Goal: Task Accomplishment & Management: Use online tool/utility

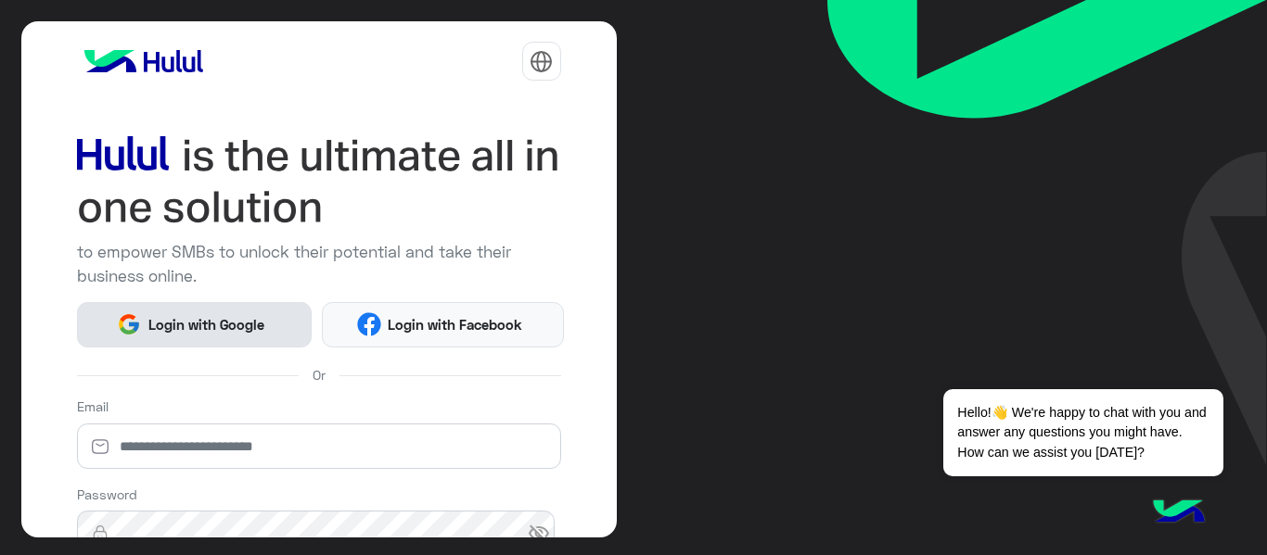
click at [258, 334] on button "Login with Google" at bounding box center [195, 324] width 236 height 45
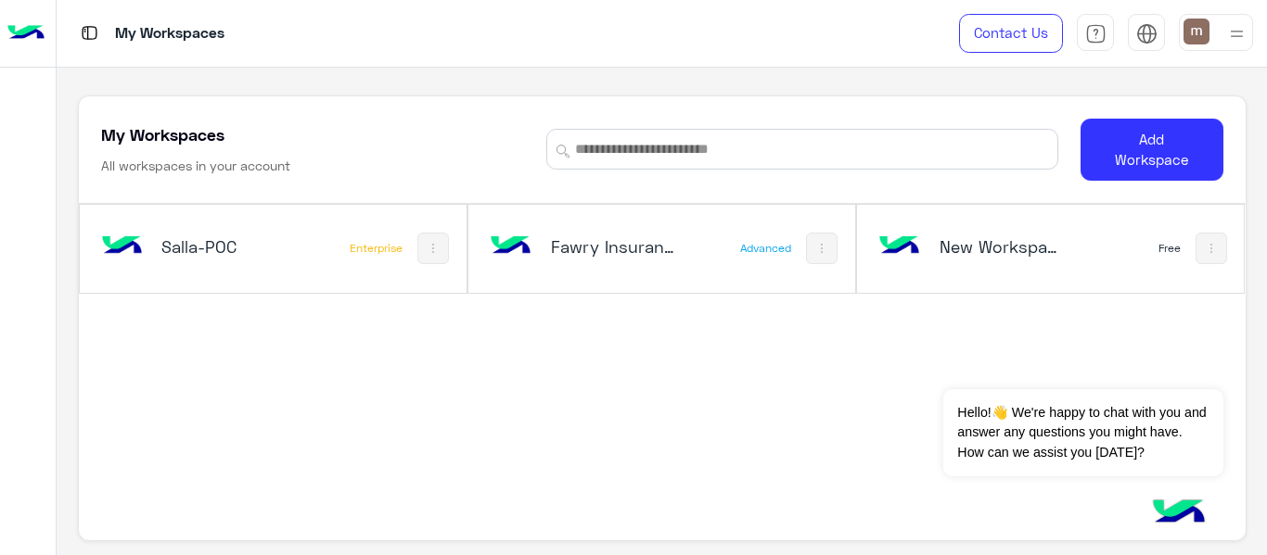
click at [561, 273] on div "Fawry Insurance Brokerage`s" at bounding box center [591, 249] width 211 height 54
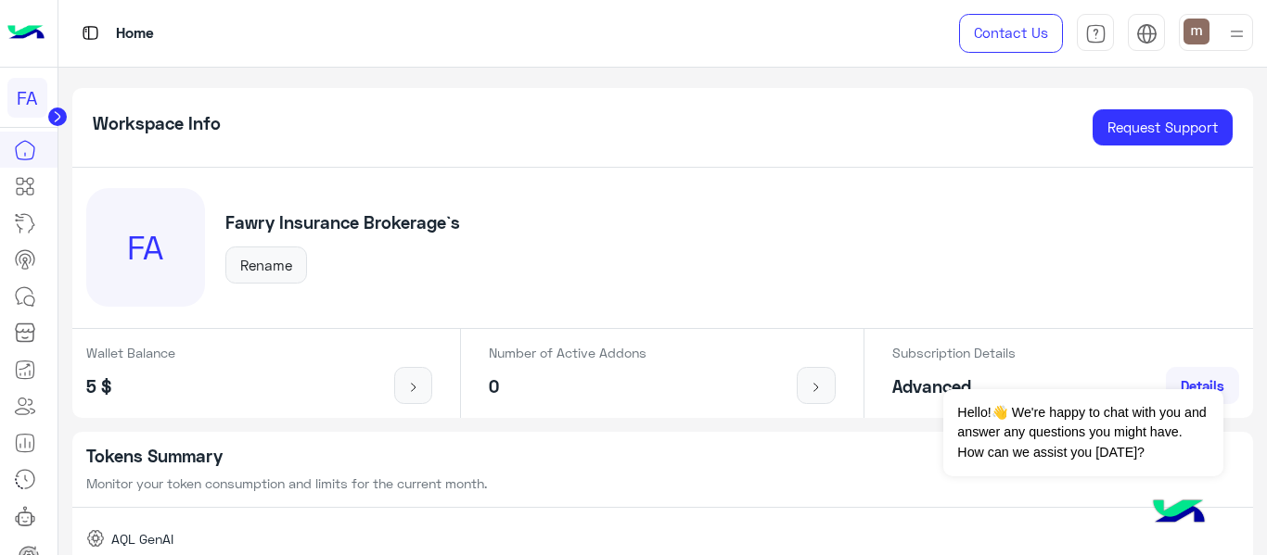
click at [57, 113] on circle at bounding box center [57, 117] width 19 height 19
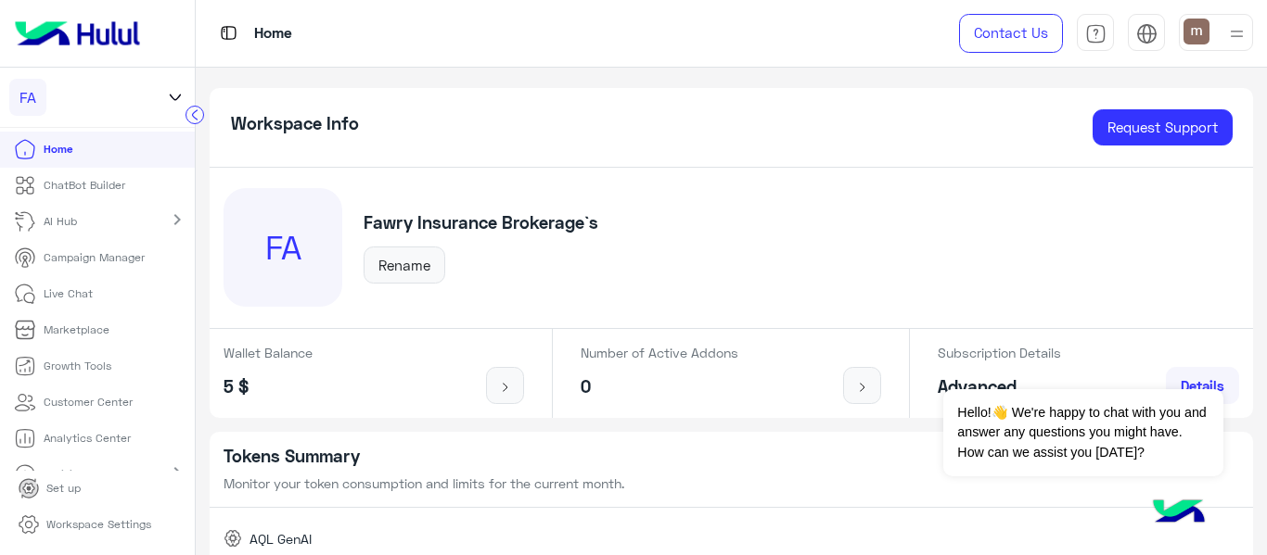
click at [30, 176] on icon at bounding box center [25, 185] width 22 height 22
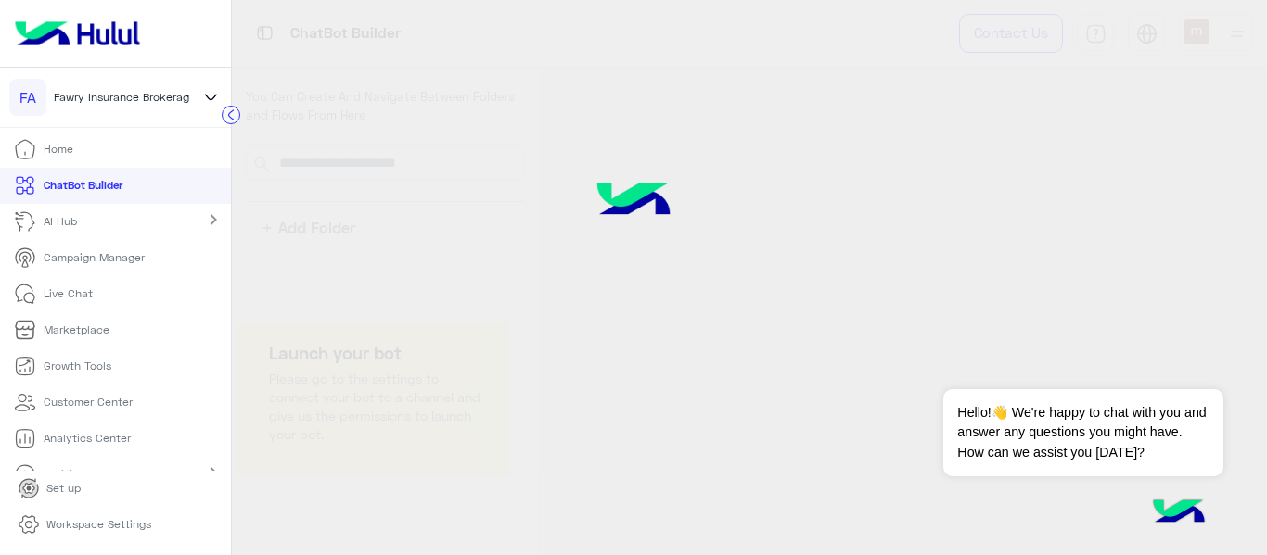
click at [94, 181] on p "ChatBot Builder" at bounding box center [83, 185] width 79 height 17
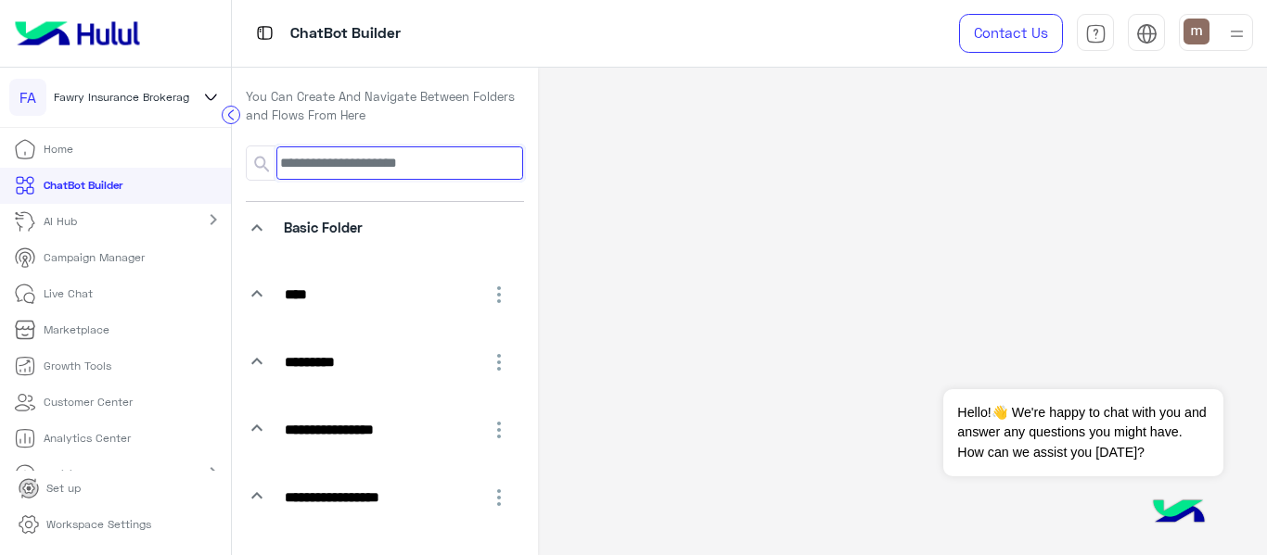
click at [368, 157] on input at bounding box center [399, 163] width 247 height 33
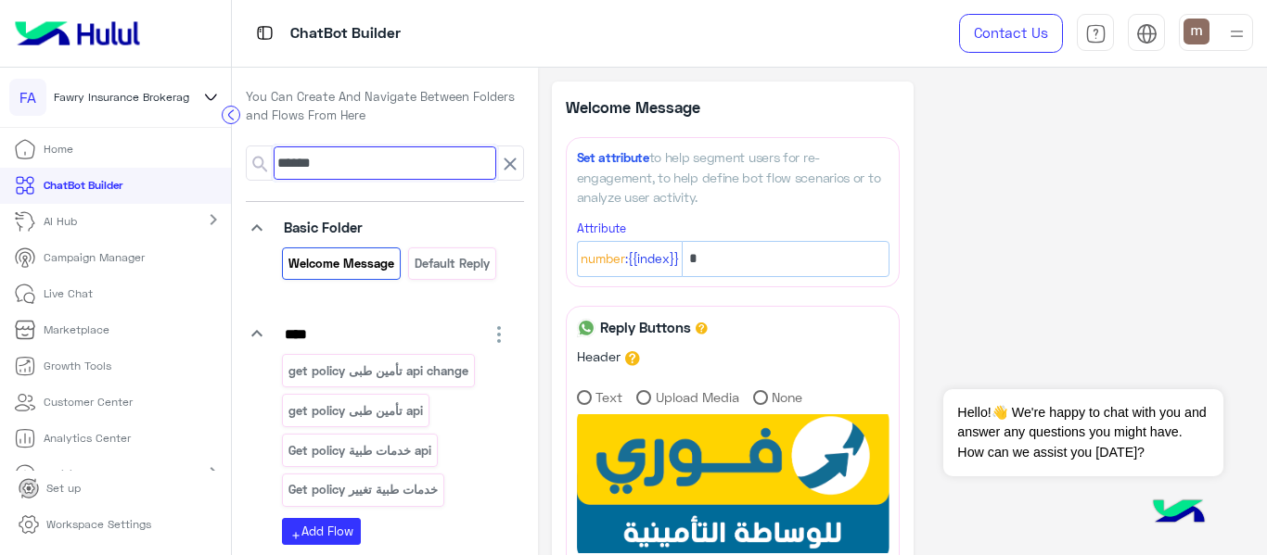
type input "******"
click at [327, 392] on div "get policy تأمين طبى api change get policy تأمين طبى api Get policy خدمات طبية …" at bounding box center [396, 434] width 228 height 160
click at [326, 395] on div "get policy تأمين طبى api" at bounding box center [355, 410] width 147 height 32
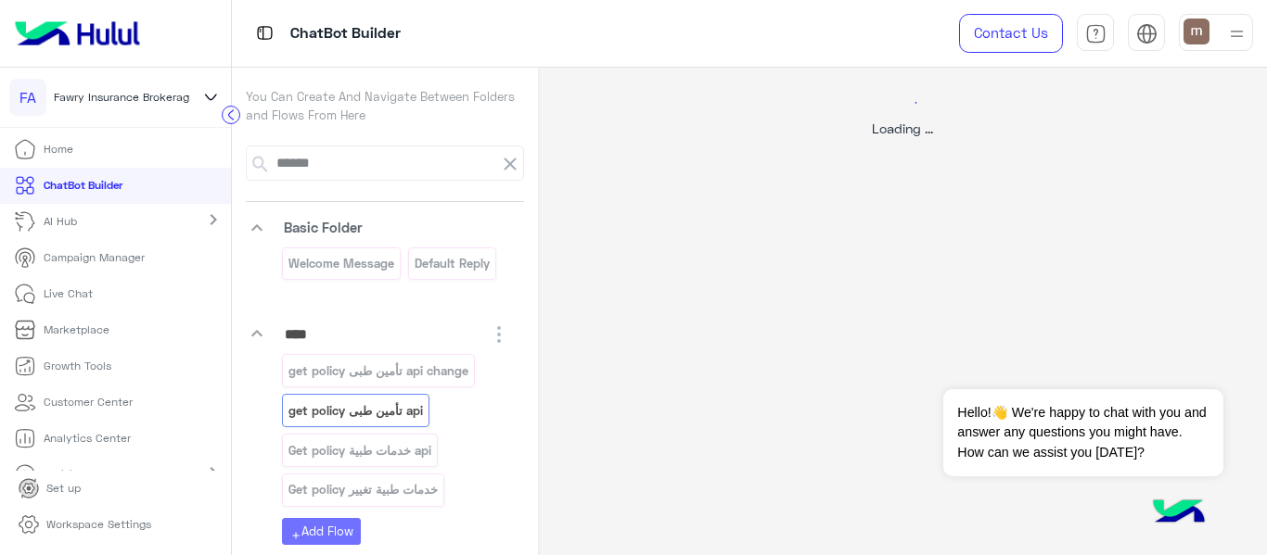
select select "****"
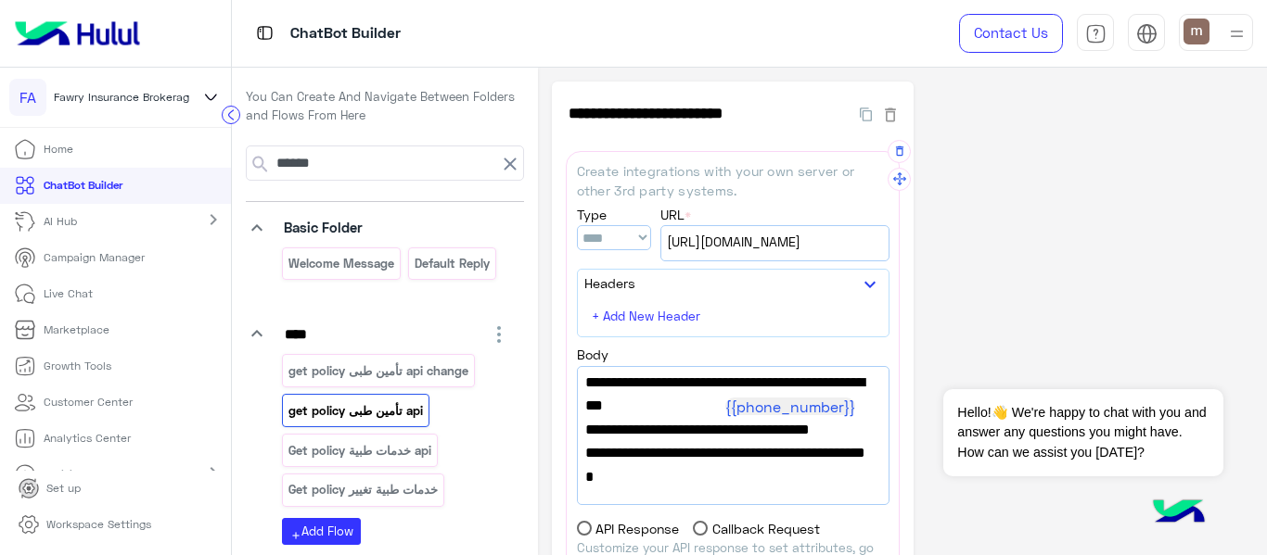
scroll to position [181, 0]
click at [724, 251] on span "[URL][DOMAIN_NAME]" at bounding box center [775, 242] width 216 height 20
click at [723, 251] on span "[URL][DOMAIN_NAME]" at bounding box center [775, 242] width 216 height 20
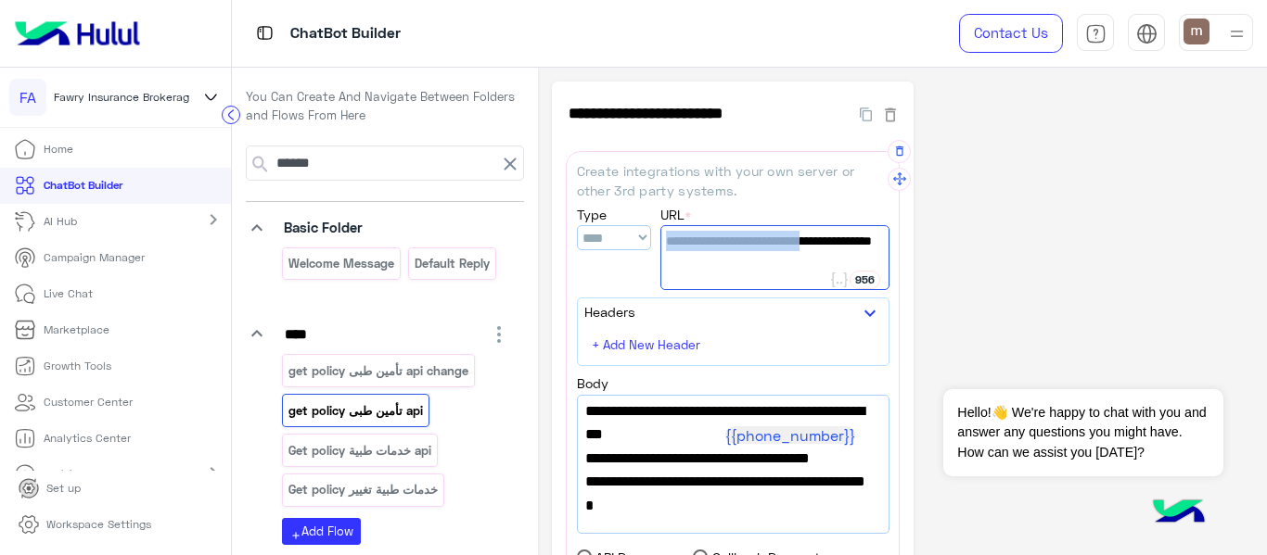
click at [722, 250] on span "[URL][DOMAIN_NAME]" at bounding box center [775, 241] width 218 height 20
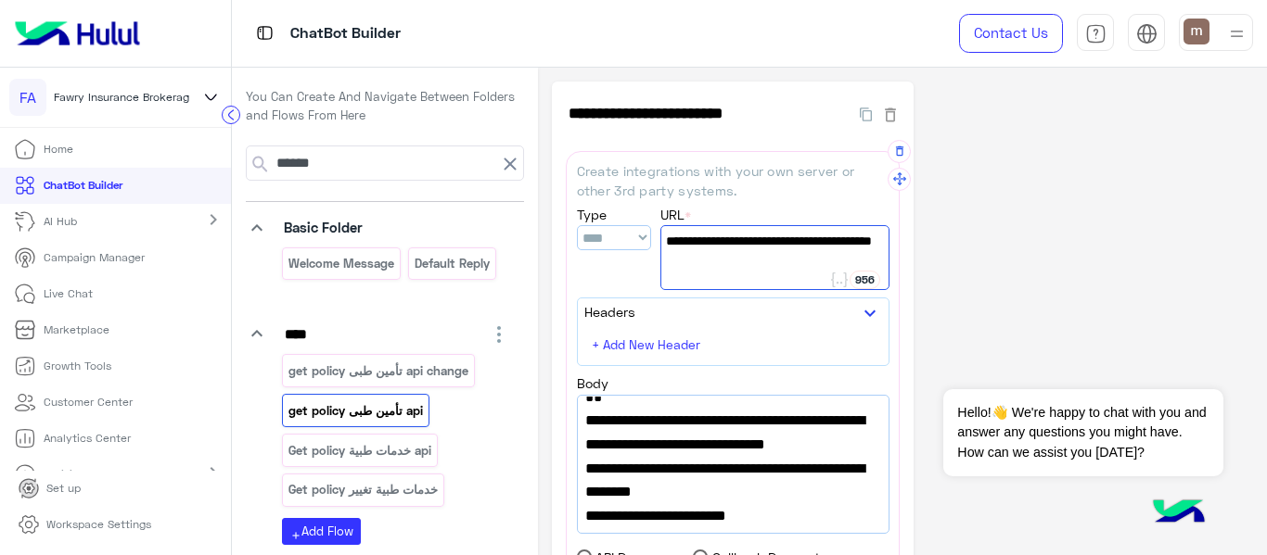
scroll to position [23, 0]
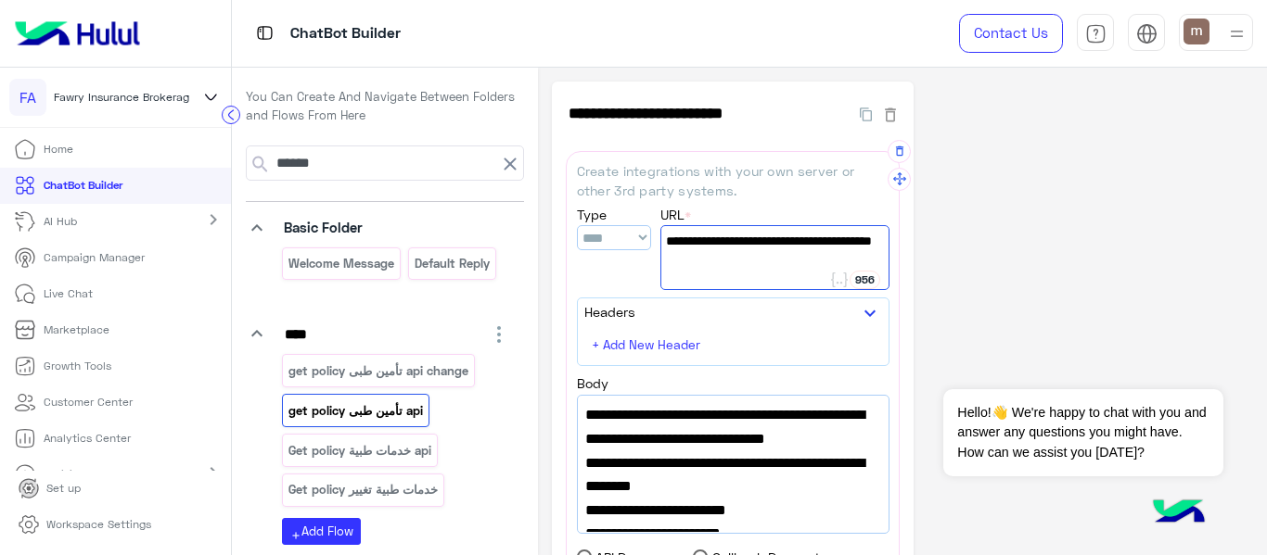
click at [691, 475] on span ""sheet_id":"1Fxd3i75GHqAT2afSZI07XN-pmGs63Js3axOywiCgIU0"," at bounding box center [733, 451] width 296 height 47
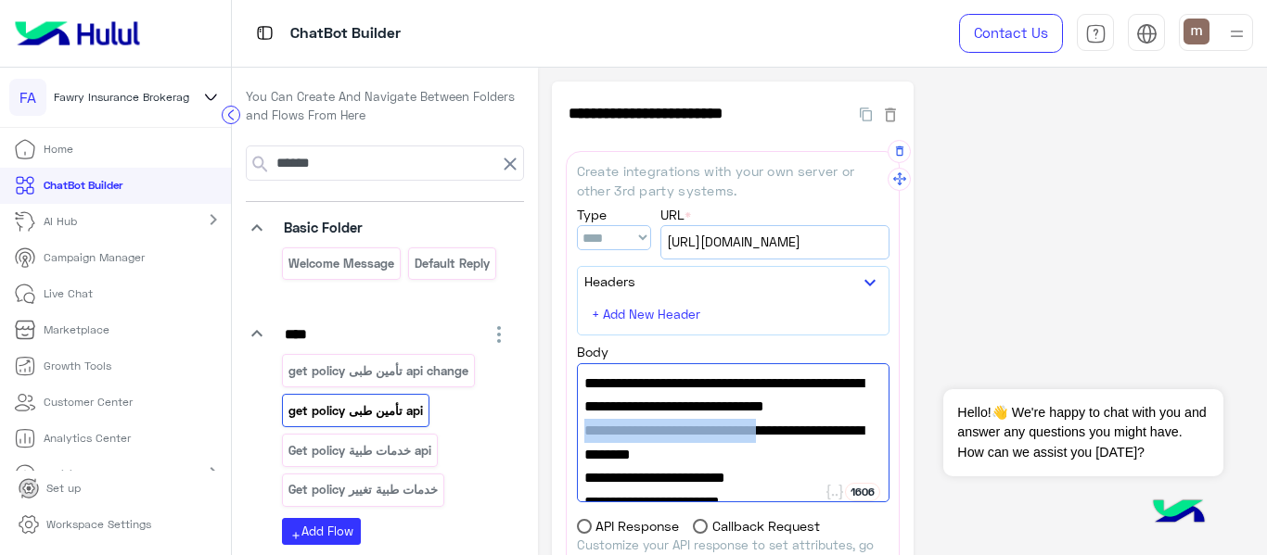
click at [690, 442] on span ""sheet_id":"1Fxd3i75GHqAT2afSZI07XN-pmGs63Js3axOywiCgIU0"," at bounding box center [733, 418] width 298 height 47
click at [711, 442] on span ""sheet_id":"1Fxd3i75GHqAT2afSZI07XN-pmGs63Js3axOywiCgIU0"," at bounding box center [733, 418] width 298 height 47
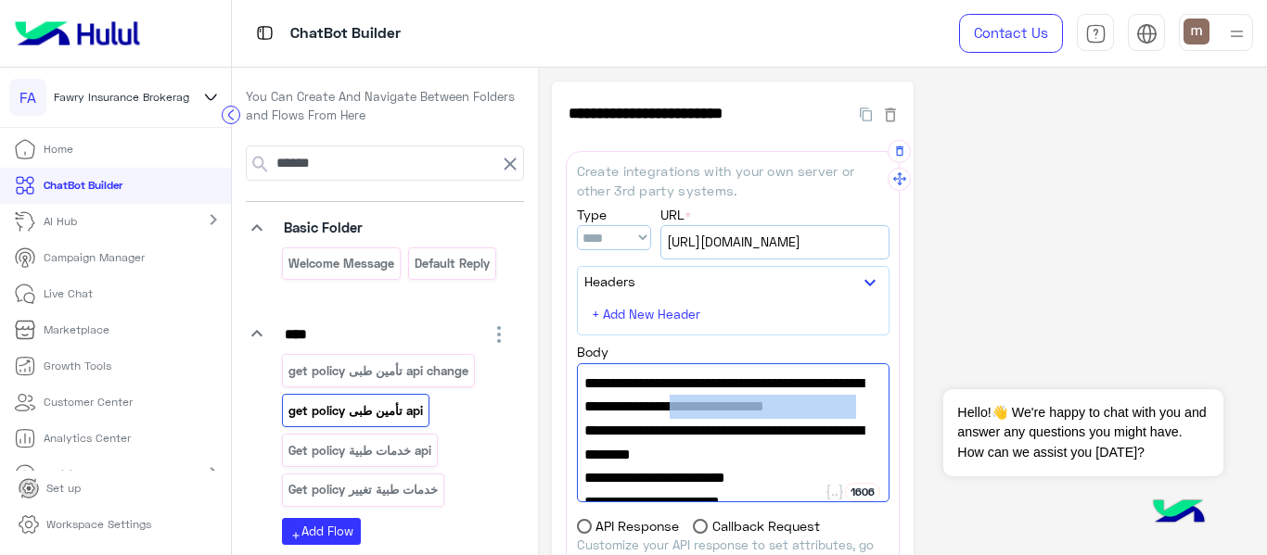
click at [710, 442] on span ""sheet_id":"1Fxd3i75GHqAT2afSZI07XN-pmGs63Js3axOywiCgIU0"," at bounding box center [733, 418] width 298 height 47
click at [682, 442] on span ""sheet_id":"1Fxd3i75GHqAT2afSZI07XN-pmGs63Js3axOywiCgIU0"," at bounding box center [733, 418] width 298 height 47
drag, startPoint x: 669, startPoint y: 454, endPoint x: 753, endPoint y: 476, distance: 87.0
click at [753, 442] on span ""sheet_id":"1Fxd3i75GHqAT2afSZI07XN-pmGs63Js3axOywiCgIU0"," at bounding box center [733, 418] width 298 height 47
click at [597, 375] on span ""url" : "[URL][DOMAIN_NAME]"," at bounding box center [733, 384] width 298 height 24
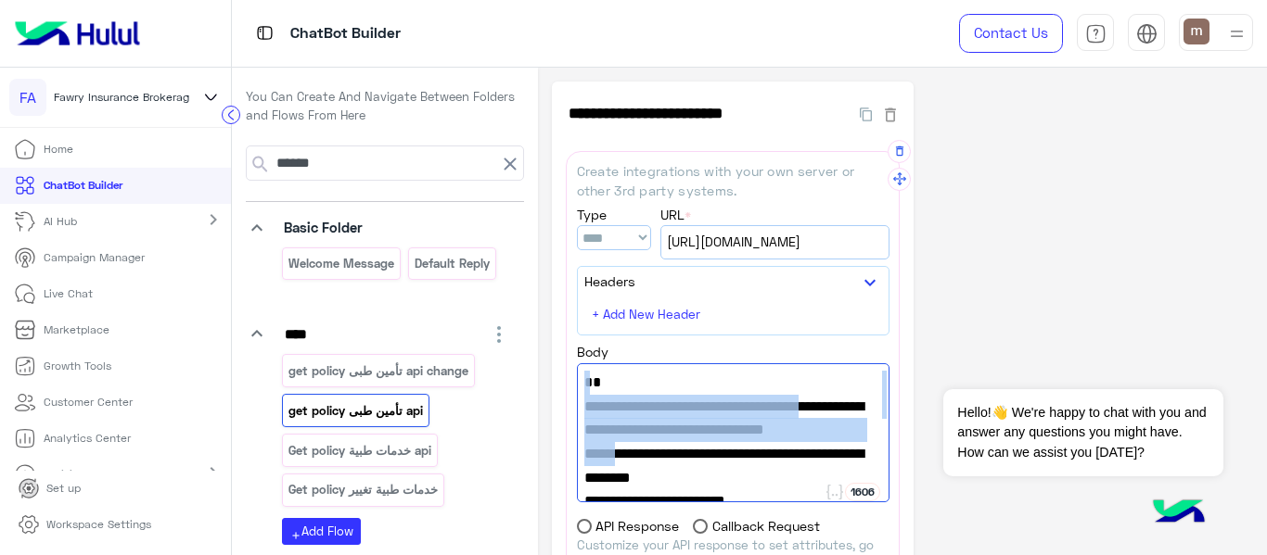
scroll to position [287, 0]
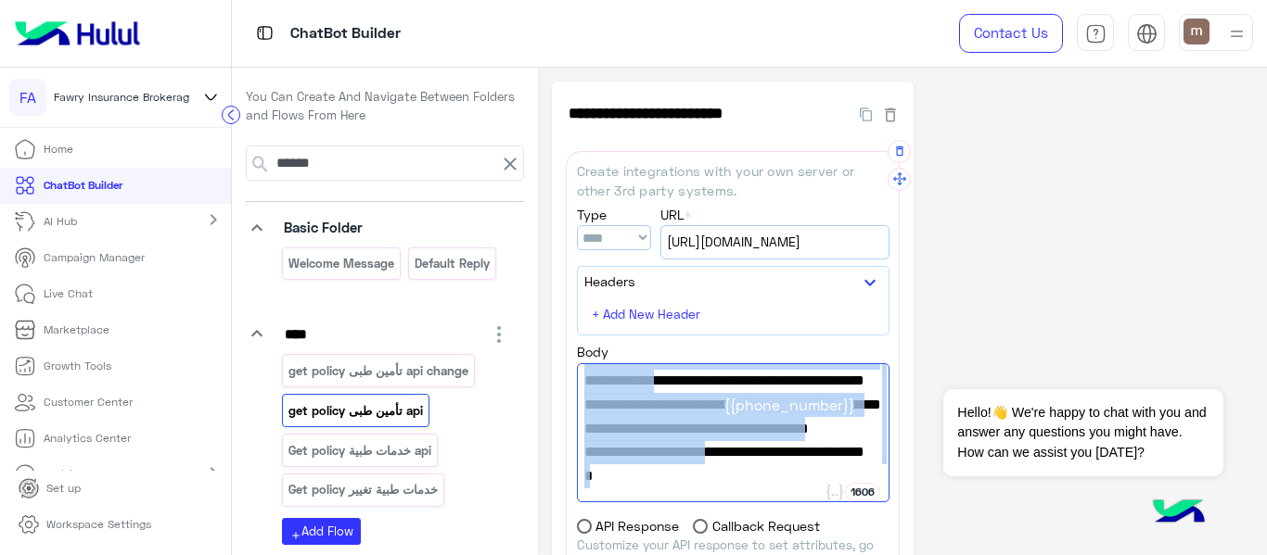
drag, startPoint x: 581, startPoint y: 376, endPoint x: 616, endPoint y: 472, distance: 102.4
click at [616, 472] on div "{ "url" : "[URL][DOMAIN_NAME]", "sheet_id":"1Fxd3i75GHqAT2afSZI07XN-pmGs63Js3ax…" at bounding box center [733, 433] width 313 height 139
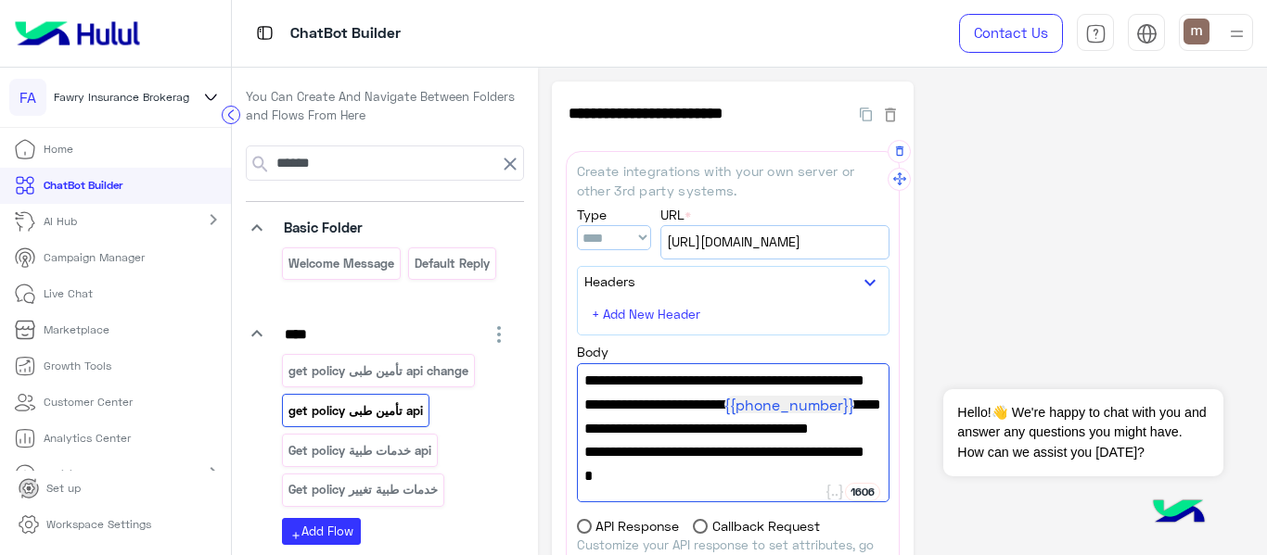
click at [747, 409] on span ""phone_number" : " {{phone_number}} "," at bounding box center [733, 405] width 298 height 24
click at [684, 393] on span ""phone_number" : " {{phone_number}} "," at bounding box center [733, 405] width 298 height 24
paste textarea
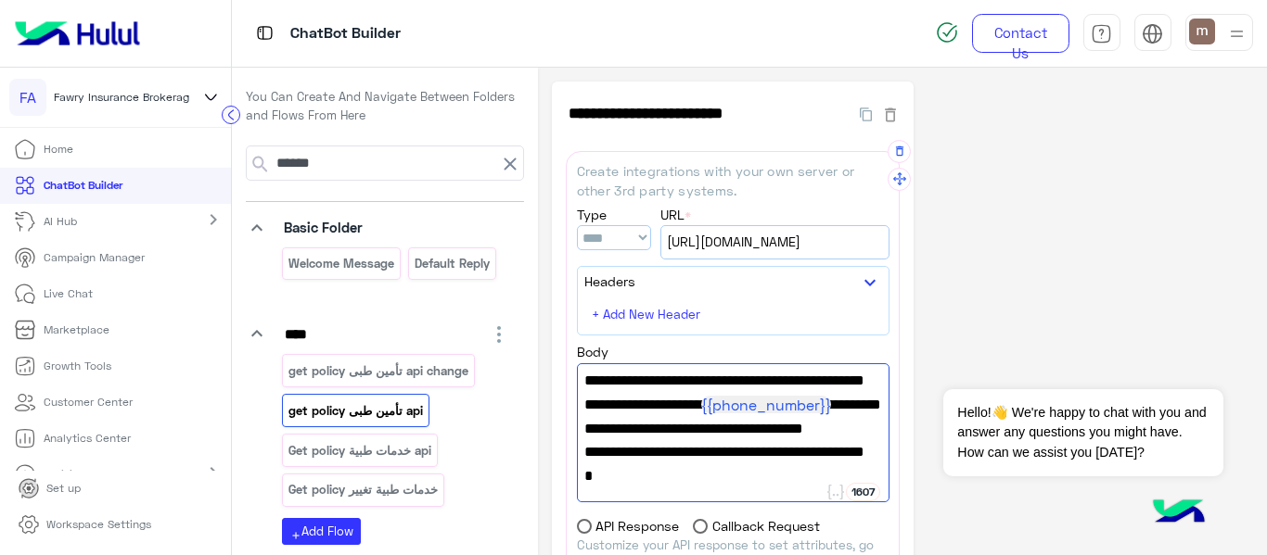
type textarea "**********"
click at [809, 395] on span ""phone_number" : " {{phone_number}} "," at bounding box center [733, 405] width 298 height 24
click at [853, 436] on span ""policy_url_attribute_name" : "policyAttrName"" at bounding box center [733, 440] width 298 height 47
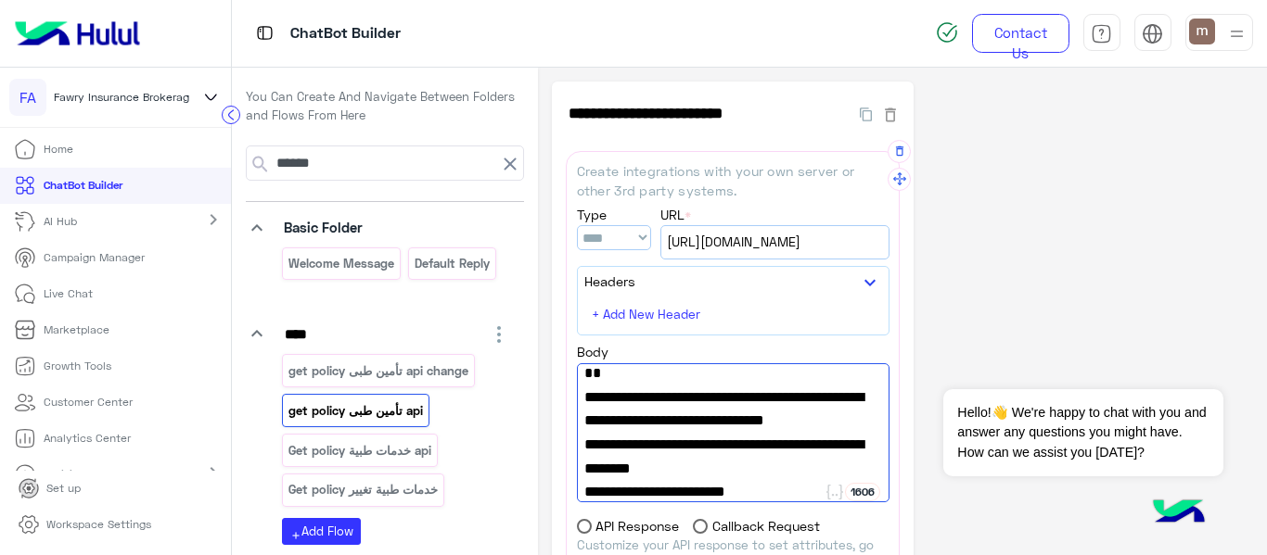
scroll to position [9, 0]
